Goal: Obtain resource: Download file/media

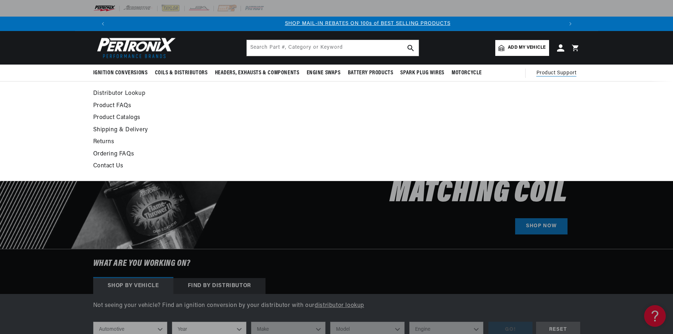
scroll to position [0, 451]
click at [548, 69] on span "Product Support" at bounding box center [556, 73] width 40 height 8
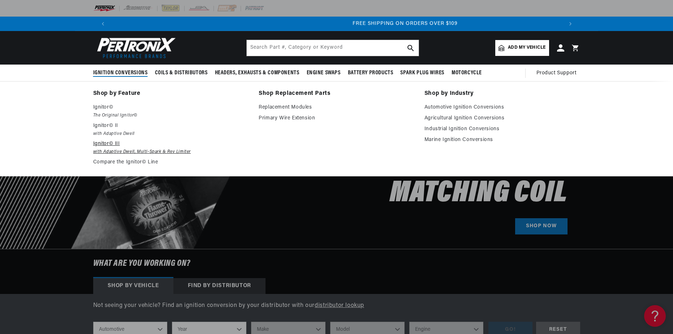
scroll to position [0, 902]
click at [460, 108] on link "Automotive Ignition Conversions" at bounding box center [502, 107] width 156 height 9
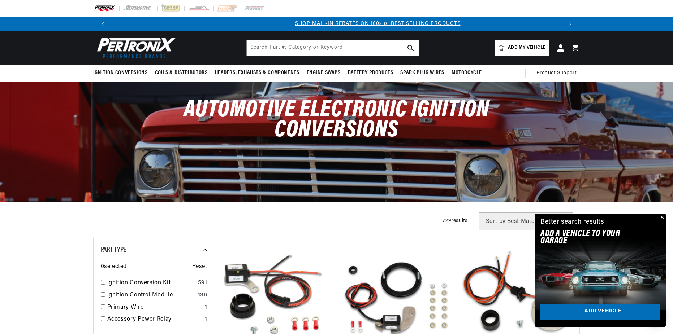
scroll to position [0, 451]
click at [661, 216] on button "Close" at bounding box center [661, 218] width 9 height 9
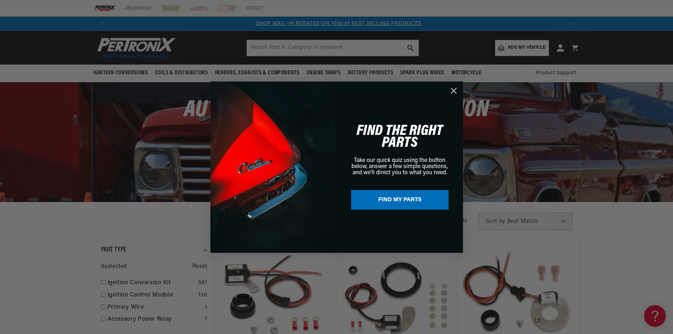
click at [454, 90] on circle "Close dialog" at bounding box center [454, 90] width 12 height 12
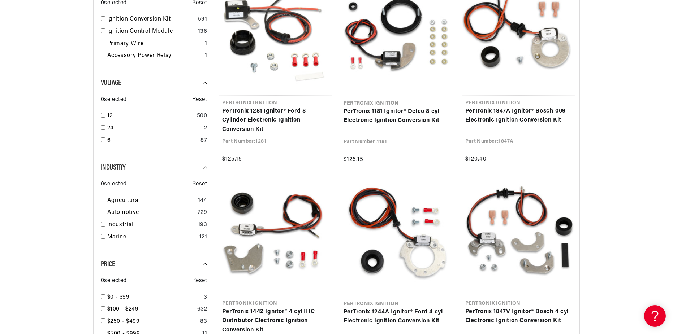
scroll to position [265, 0]
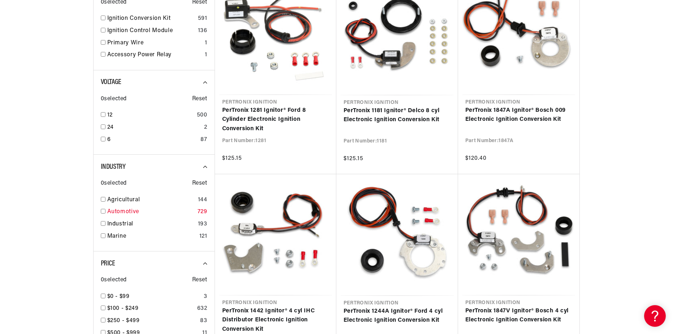
click at [103, 210] on input "checkbox" at bounding box center [103, 211] width 5 height 5
click at [130, 210] on link "Automotive" at bounding box center [150, 212] width 87 height 9
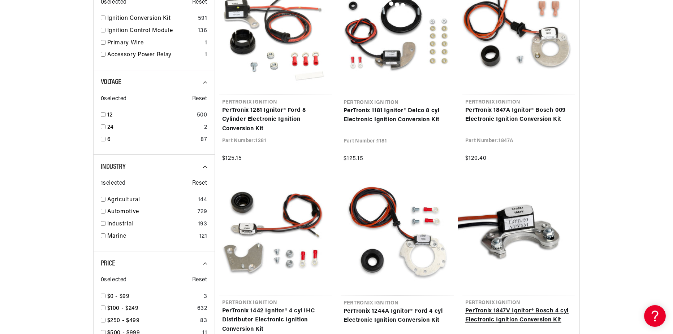
checkbox input "false"
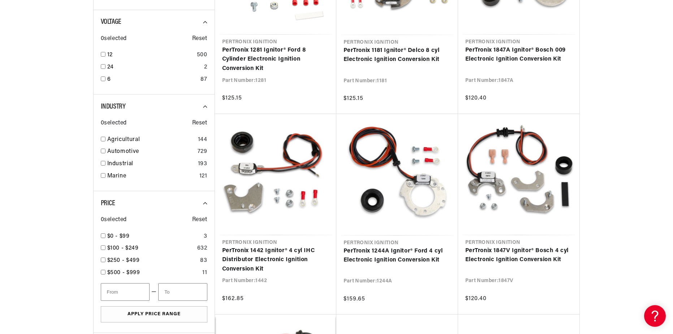
scroll to position [475, 0]
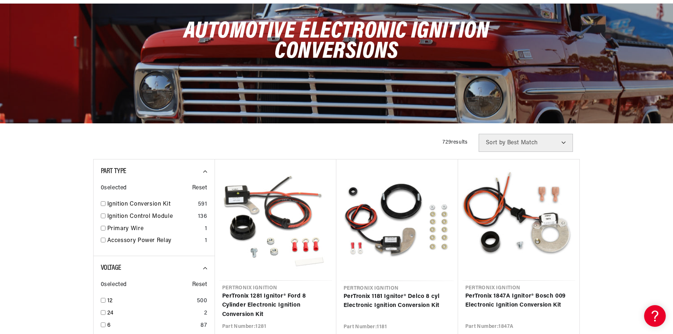
click at [562, 141] on select "Best Match Featured Name, A-Z Name, Z-A Price, Low to High Price, High to Low" at bounding box center [525, 143] width 94 height 18
select select "price:desc"
click at [478, 134] on select "Best Match Featured Name, A-Z Name, Z-A Price, Low to High Price, High to Low" at bounding box center [525, 143] width 94 height 18
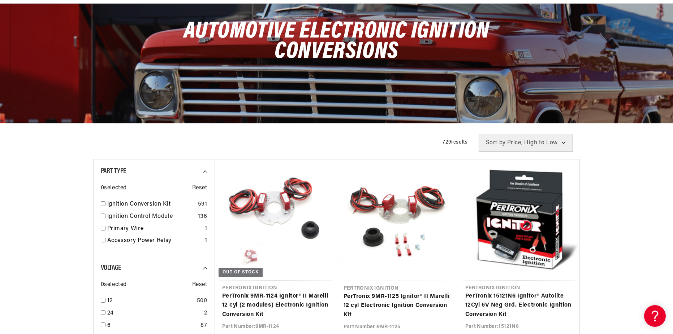
drag, startPoint x: 617, startPoint y: 176, endPoint x: 614, endPoint y: 181, distance: 5.9
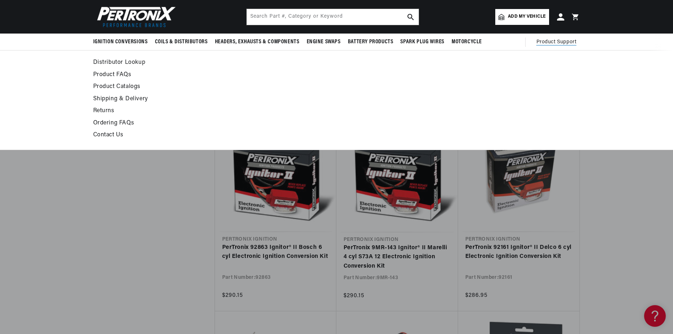
click at [548, 42] on span "Product Support" at bounding box center [556, 42] width 40 height 8
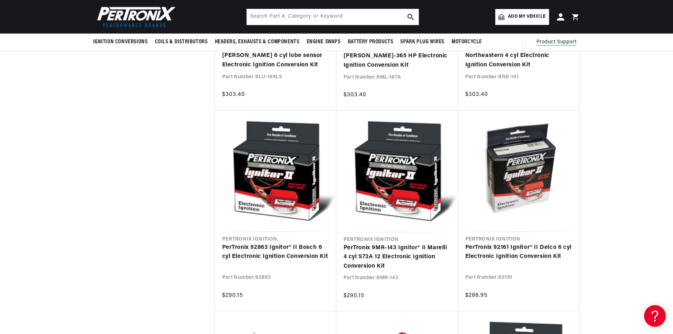
click at [548, 41] on span "Product Support" at bounding box center [556, 42] width 40 height 8
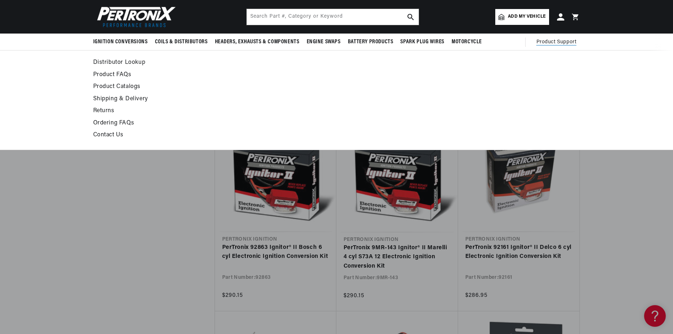
click at [134, 86] on link "Product Catalogs" at bounding box center [270, 87] width 355 height 10
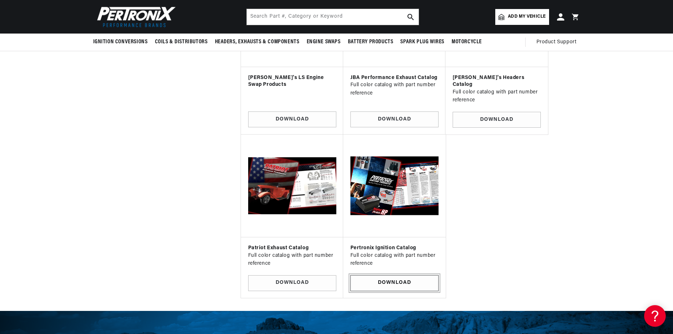
click at [396, 275] on link "Download" at bounding box center [394, 283] width 88 height 16
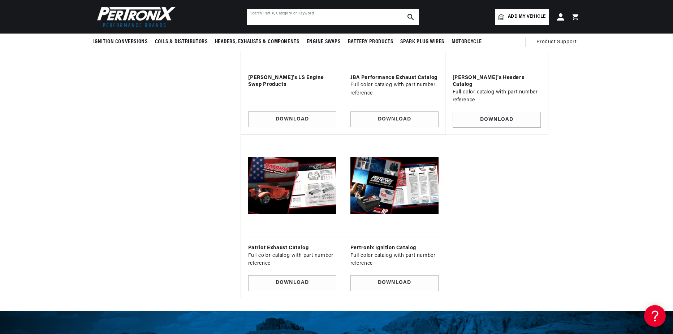
click at [306, 19] on input "text" at bounding box center [333, 17] width 172 height 16
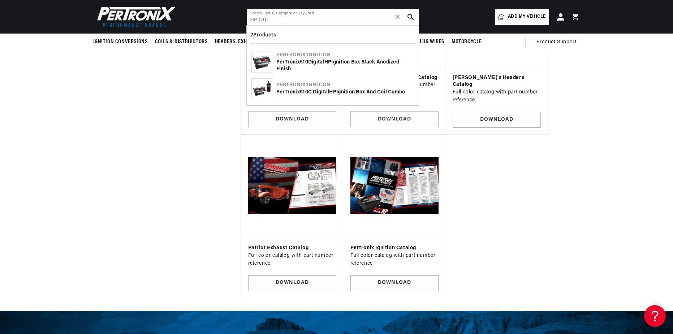
scroll to position [0, 0]
type input "HP 510"
click at [301, 60] on b "510" at bounding box center [304, 62] width 8 height 5
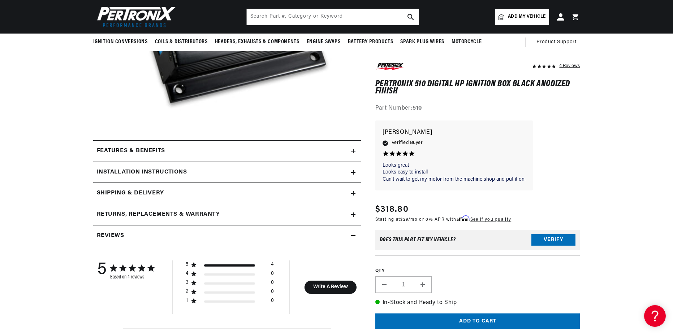
click at [352, 171] on icon at bounding box center [353, 172] width 4 height 4
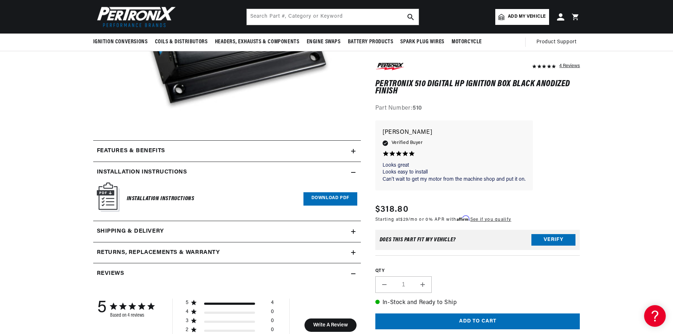
click at [329, 197] on link "Download PDF" at bounding box center [330, 198] width 54 height 13
